Goal: Navigation & Orientation: Find specific page/section

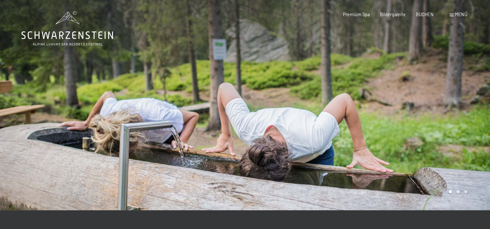
click at [456, 13] on span "Menü" at bounding box center [461, 15] width 12 height 6
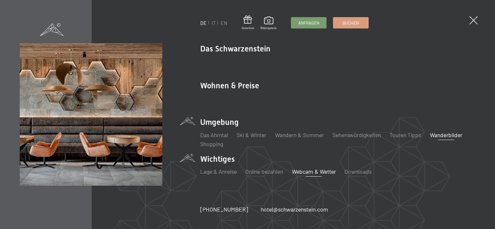
click at [306, 172] on link "Webcam & Wetter" at bounding box center [314, 171] width 44 height 7
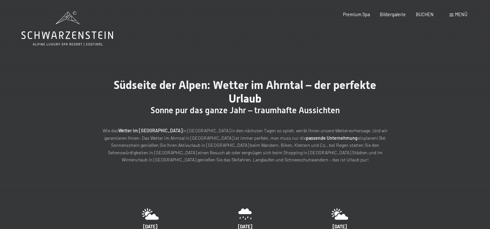
click at [460, 16] on span "Menü" at bounding box center [461, 15] width 12 height 6
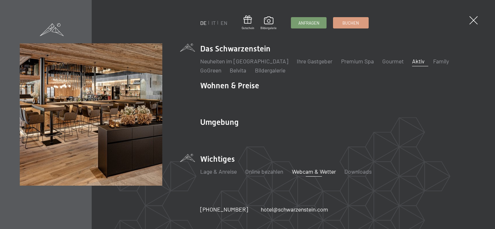
click at [412, 61] on link "Aktiv" at bounding box center [418, 61] width 12 height 7
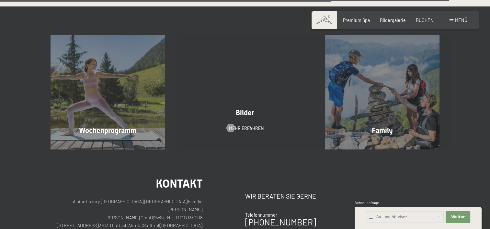
scroll to position [1489, 0]
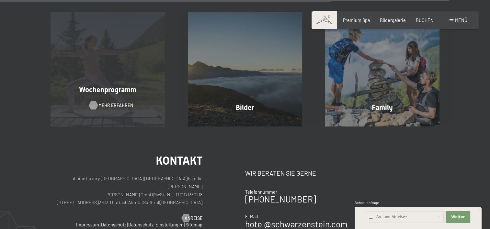
click at [103, 102] on span "Mehr erfahren" at bounding box center [115, 105] width 35 height 6
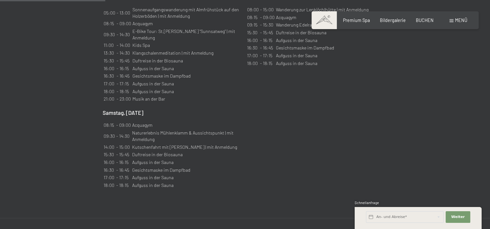
scroll to position [518, 0]
